Goal: Navigation & Orientation: Find specific page/section

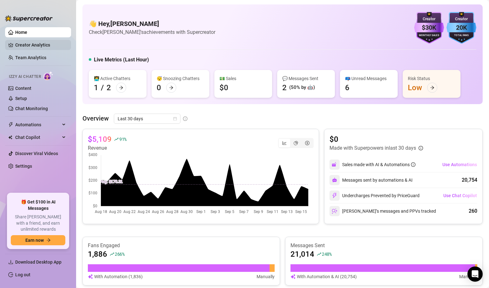
click at [32, 43] on link "Creator Analytics" at bounding box center [40, 45] width 51 height 10
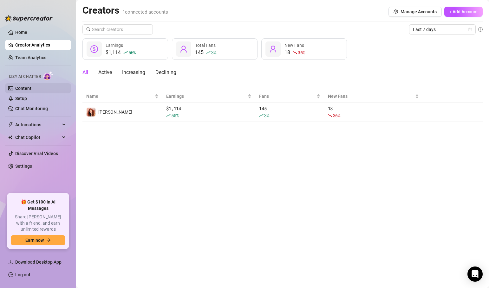
click at [31, 86] on link "Content" at bounding box center [23, 88] width 16 height 5
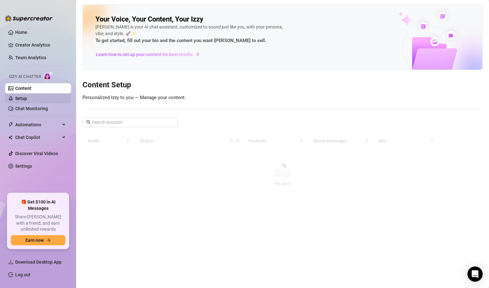
click at [17, 97] on link "Setup" at bounding box center [21, 98] width 12 height 5
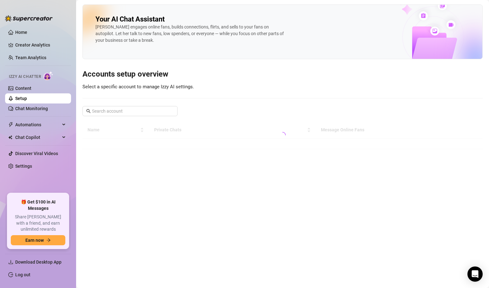
click at [23, 118] on ul "Home Creator Analytics Team Analytics Izzy AI Chatter Content Setup Chat Monito…" at bounding box center [38, 108] width 66 height 166
click at [21, 125] on span "Automations" at bounding box center [37, 125] width 45 height 10
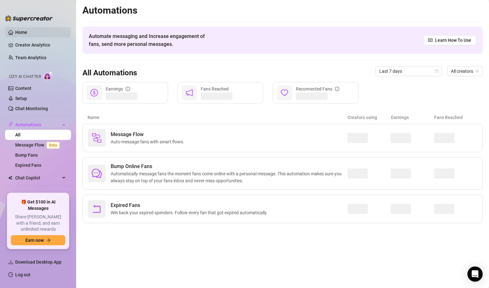
click at [27, 30] on link "Home" at bounding box center [21, 32] width 12 height 5
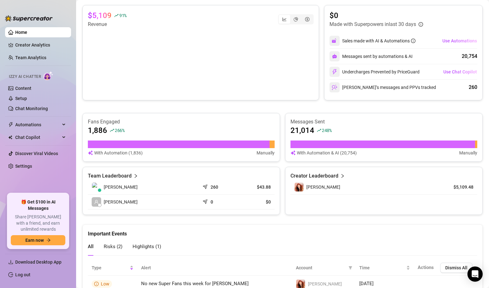
scroll to position [187, 0]
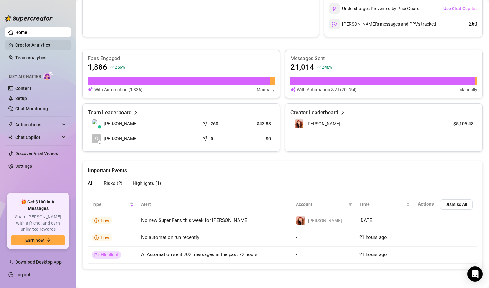
click at [26, 46] on link "Creator Analytics" at bounding box center [40, 45] width 51 height 10
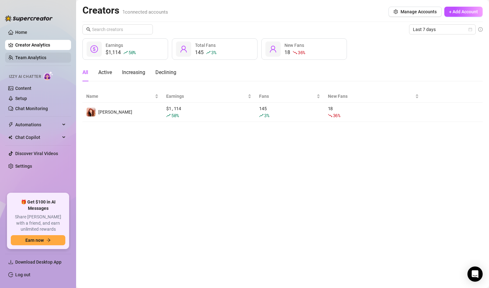
click at [36, 60] on link "Team Analytics" at bounding box center [30, 57] width 31 height 5
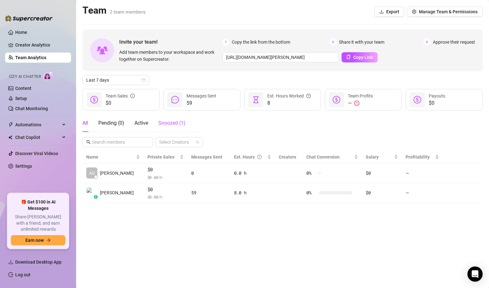
click at [173, 123] on span "Snoozed ( 1 )" at bounding box center [171, 123] width 27 height 6
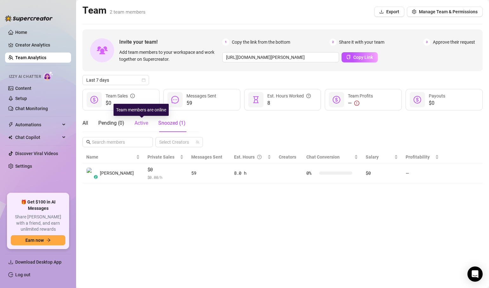
drag, startPoint x: 138, startPoint y: 124, endPoint x: 100, endPoint y: 123, distance: 37.1
click at [137, 124] on span "Active" at bounding box center [141, 123] width 14 height 6
click at [152, 119] on div "All Pending ( 0 ) Active Snoozed ( 1 )" at bounding box center [133, 123] width 103 height 18
click at [172, 124] on span "Snoozed ( 1 )" at bounding box center [171, 123] width 27 height 6
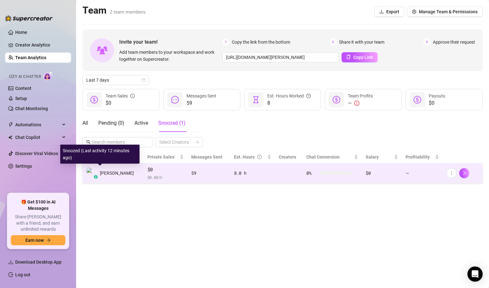
click at [93, 176] on img at bounding box center [92, 173] width 10 height 10
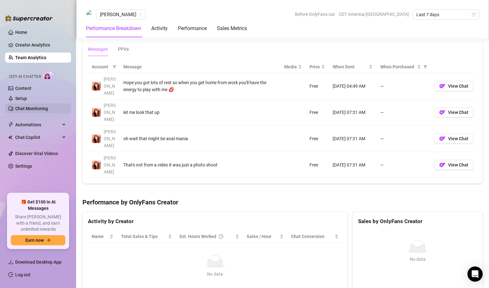
scroll to position [380, 0]
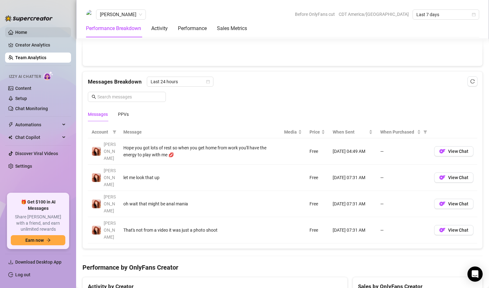
drag, startPoint x: 20, startPoint y: 26, endPoint x: 19, endPoint y: 32, distance: 6.2
click at [20, 26] on ul "Home Creator Analytics Team Analytics Izzy AI Chatter Content Setup Chat Monito…" at bounding box center [38, 108] width 66 height 166
click at [19, 35] on link "Home" at bounding box center [21, 32] width 12 height 5
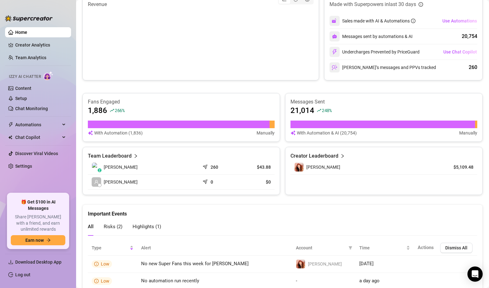
scroll to position [61, 0]
